Goal: Navigation & Orientation: Go to known website

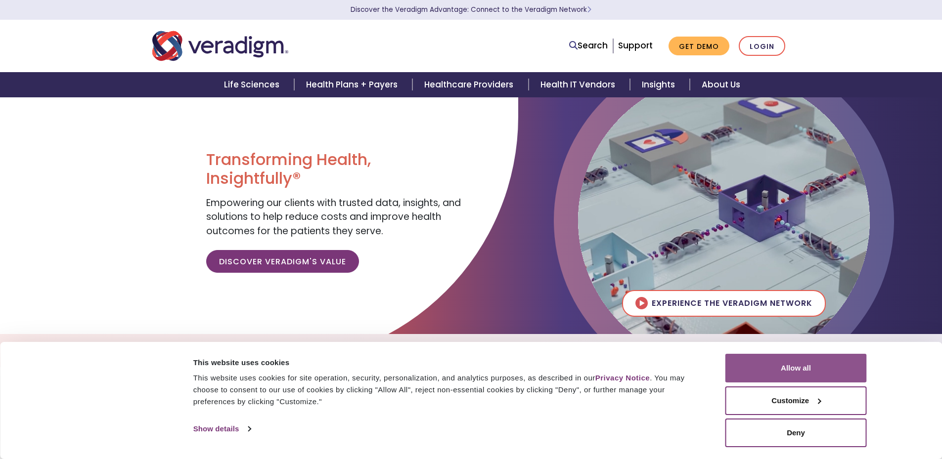
click at [807, 368] on button "Allow all" at bounding box center [795, 368] width 141 height 29
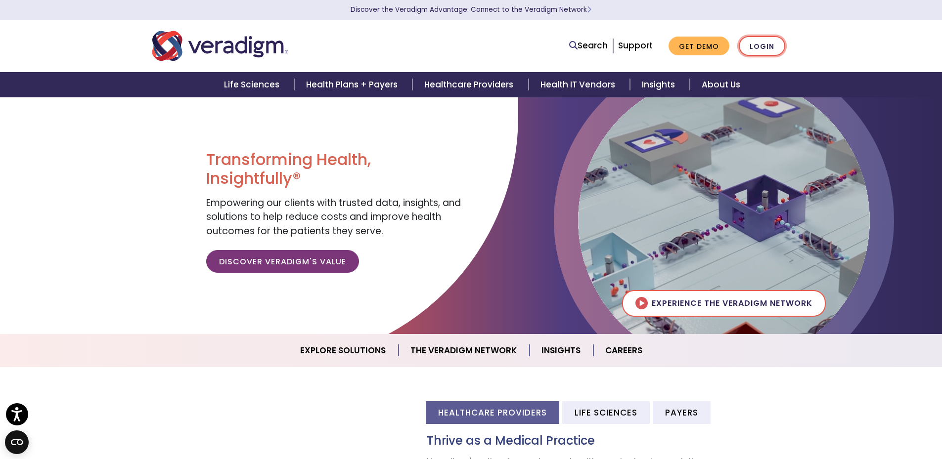
click at [762, 52] on link "Login" at bounding box center [762, 46] width 46 height 20
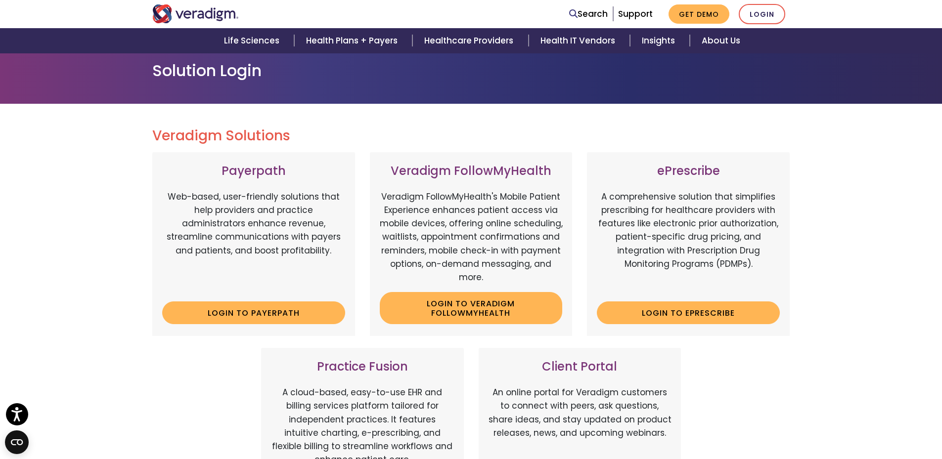
scroll to position [183, 0]
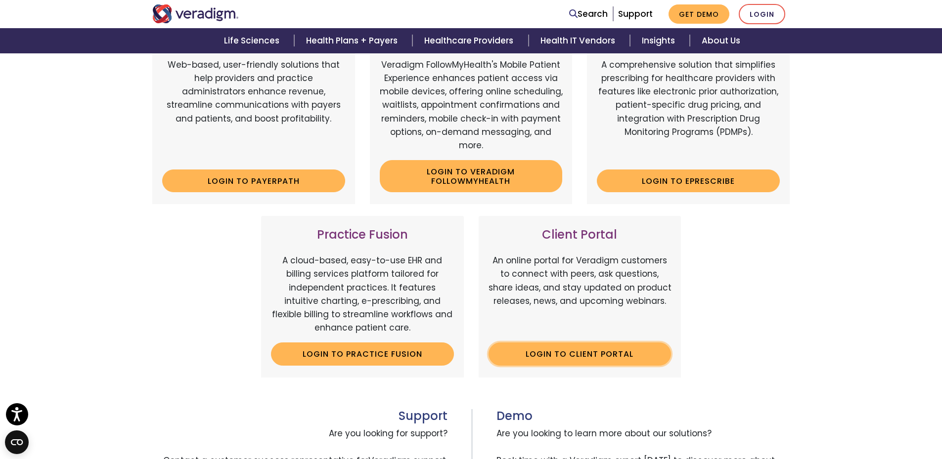
click at [622, 356] on link "Login to Client Portal" at bounding box center [580, 354] width 183 height 23
